Goal: Transaction & Acquisition: Obtain resource

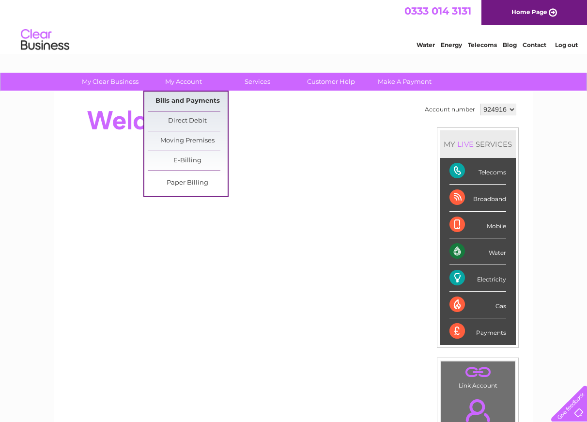
click at [186, 102] on link "Bills and Payments" at bounding box center [188, 101] width 80 height 19
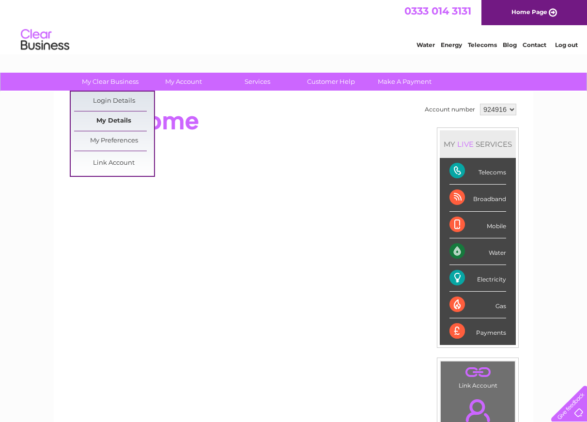
click at [116, 123] on link "My Details" at bounding box center [114, 120] width 80 height 19
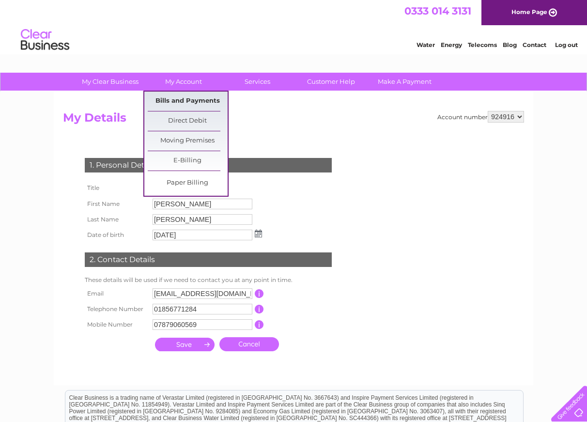
click at [178, 100] on link "Bills and Payments" at bounding box center [188, 101] width 80 height 19
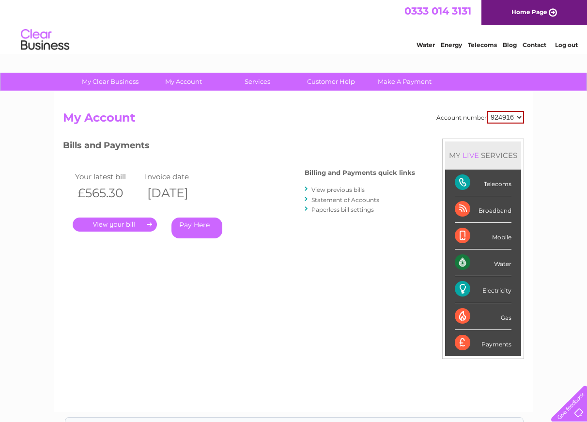
click at [114, 224] on link "." at bounding box center [115, 225] width 84 height 14
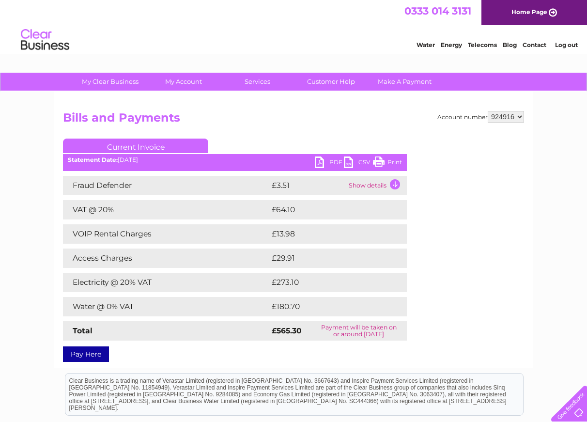
click at [392, 181] on td "Show details" at bounding box center [376, 185] width 61 height 19
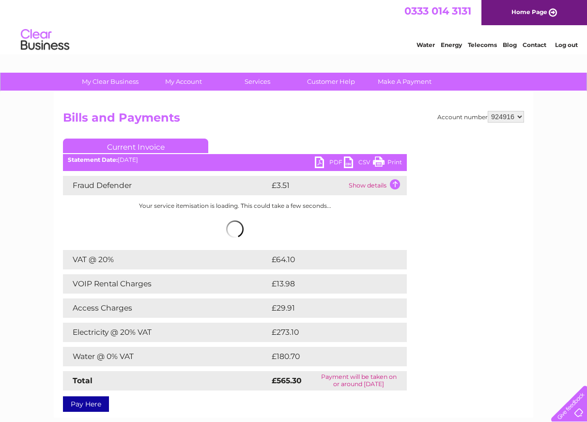
click at [392, 181] on td "Show details" at bounding box center [376, 185] width 61 height 19
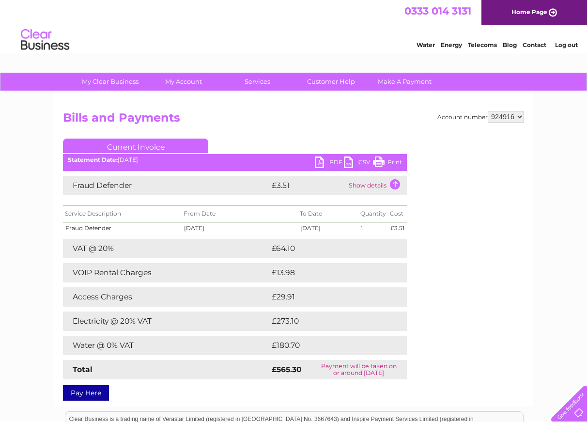
click at [392, 181] on td "Show details" at bounding box center [376, 185] width 61 height 19
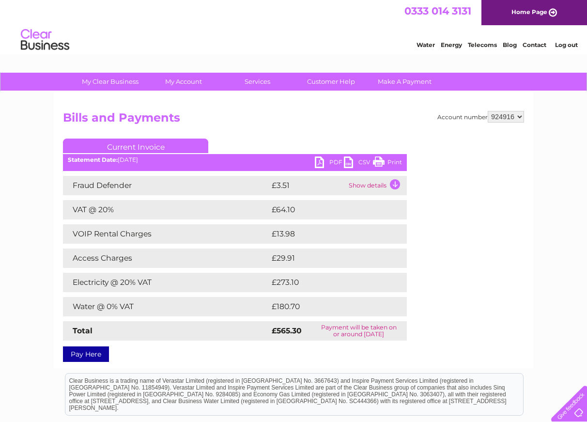
click at [321, 163] on link "PDF" at bounding box center [329, 163] width 29 height 14
